Goal: Transaction & Acquisition: Subscribe to service/newsletter

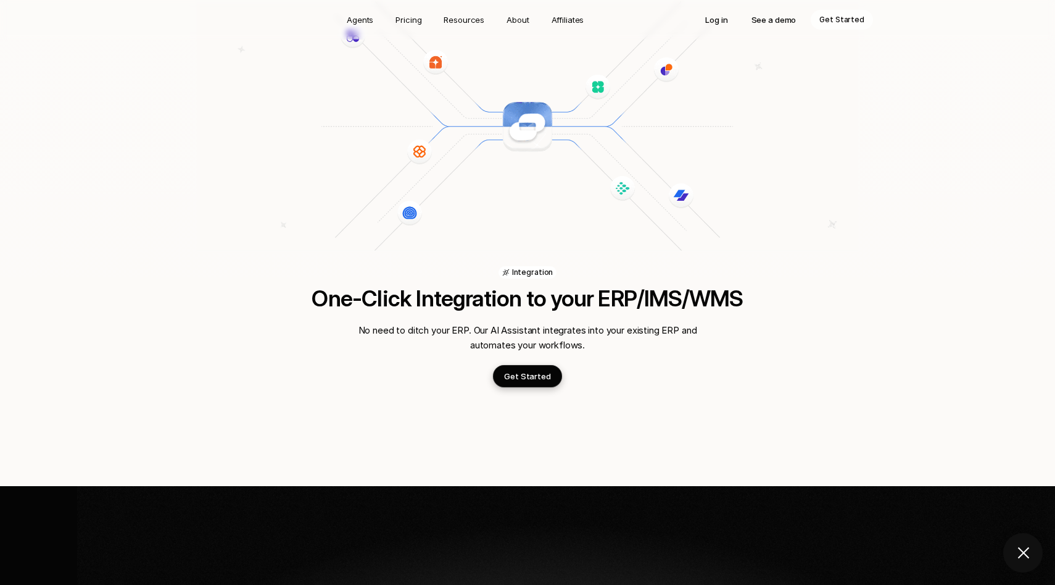
scroll to position [1792, 0]
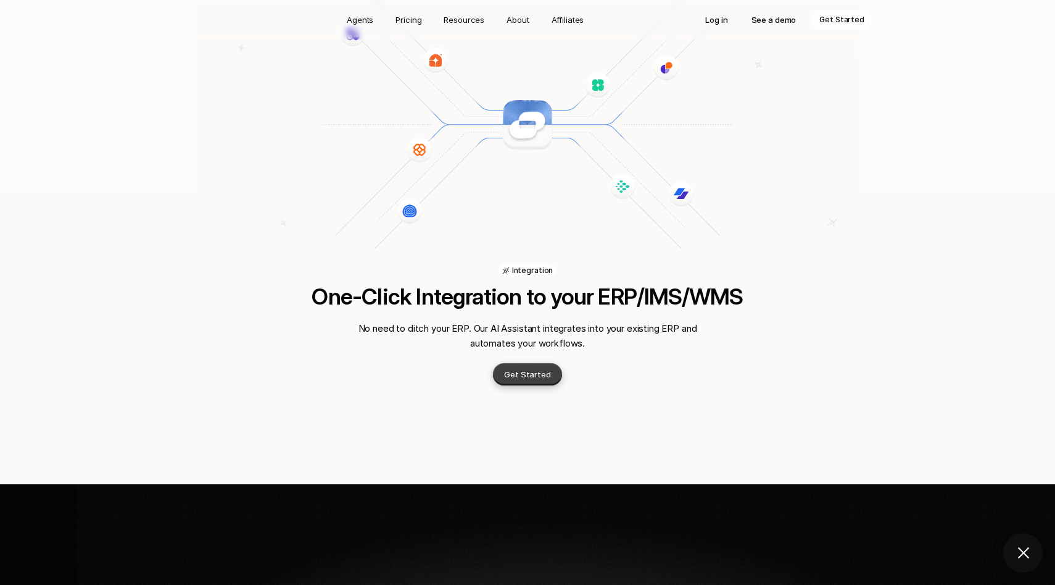
click at [521, 363] on link "Get Started" at bounding box center [527, 374] width 69 height 22
click at [564, 23] on p "Affiliates" at bounding box center [568, 20] width 33 height 12
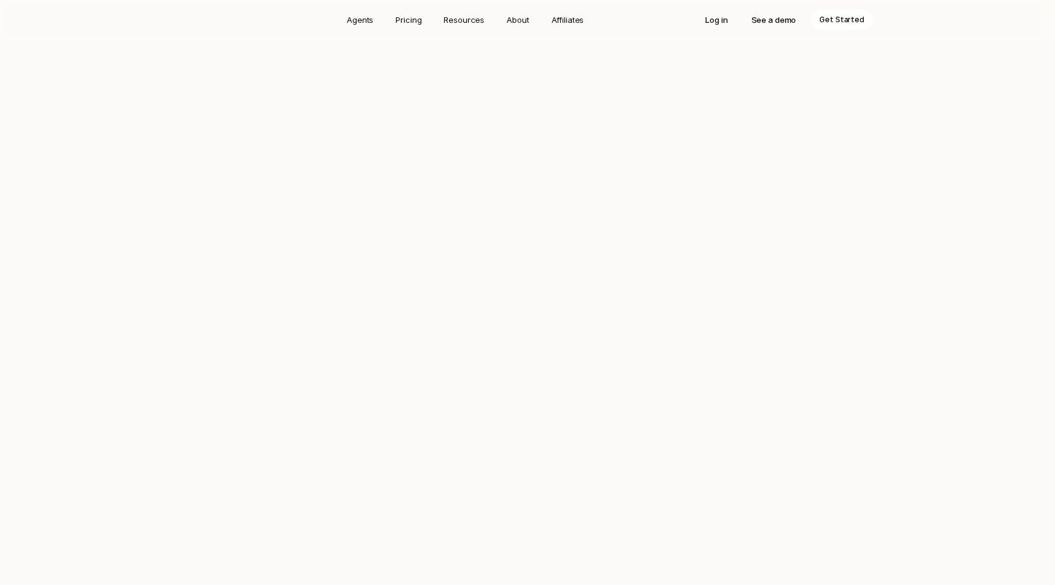
scroll to position [1792, 0]
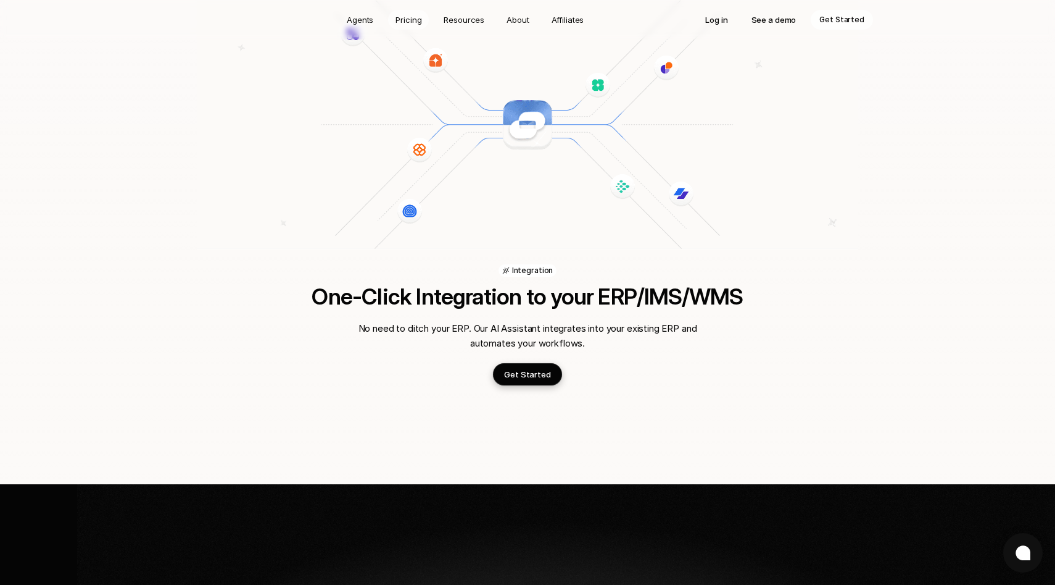
click at [412, 15] on p "Pricing" at bounding box center [409, 20] width 26 height 12
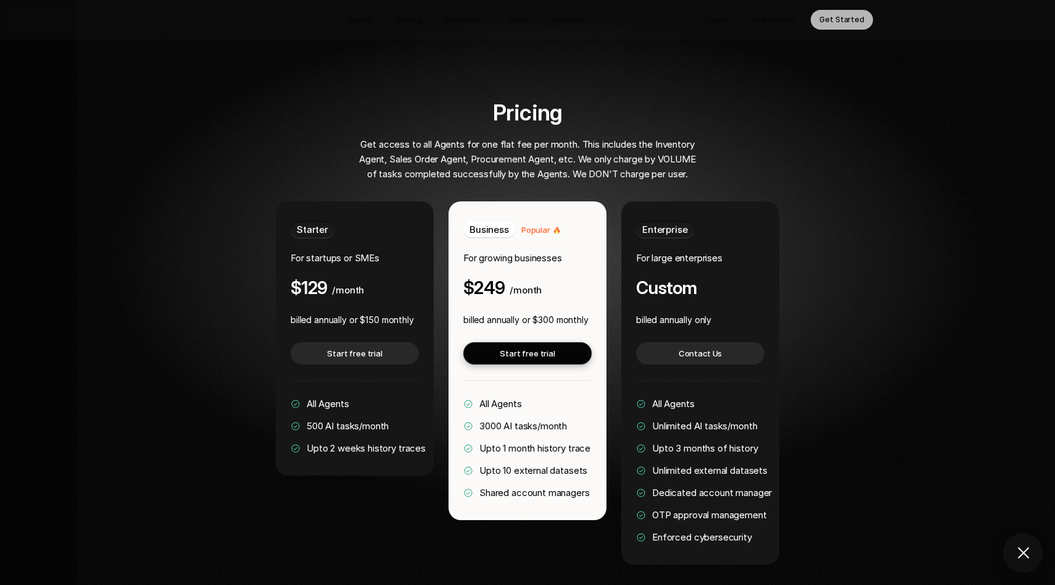
scroll to position [2296, 0]
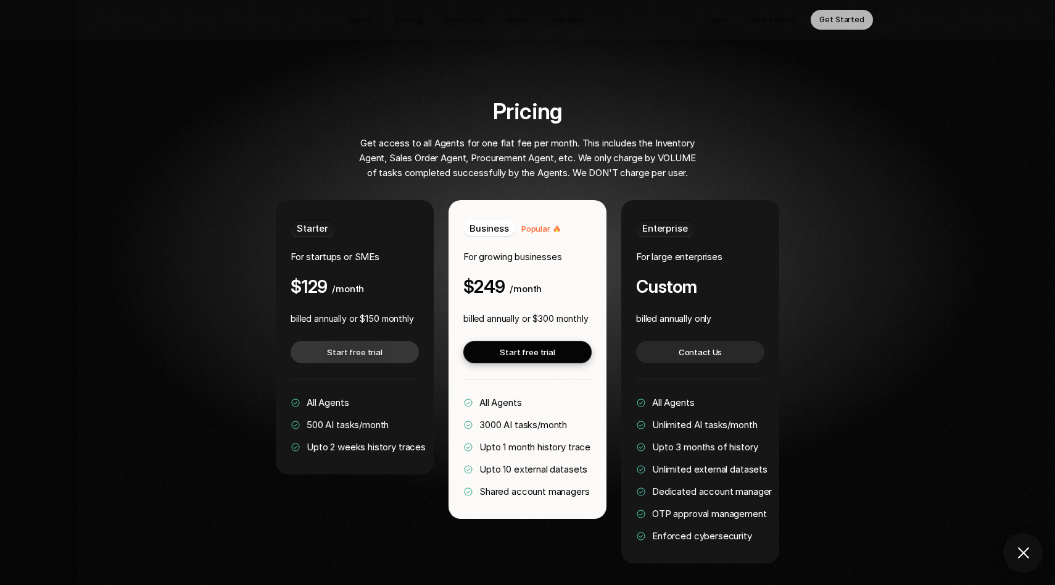
click at [349, 346] on p "Start free trial" at bounding box center [355, 352] width 56 height 12
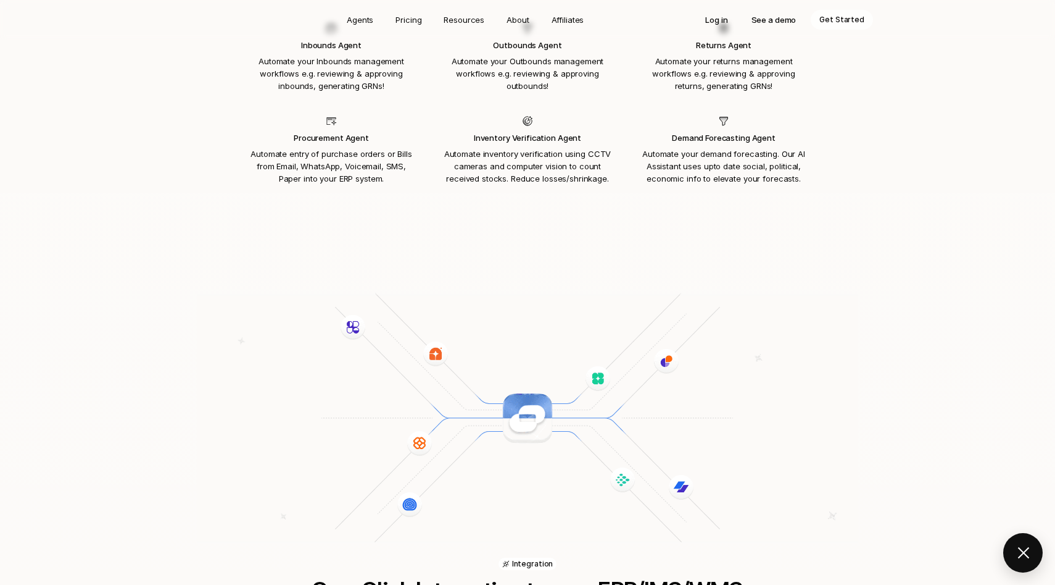
scroll to position [1513, 0]
